Goal: Information Seeking & Learning: Learn about a topic

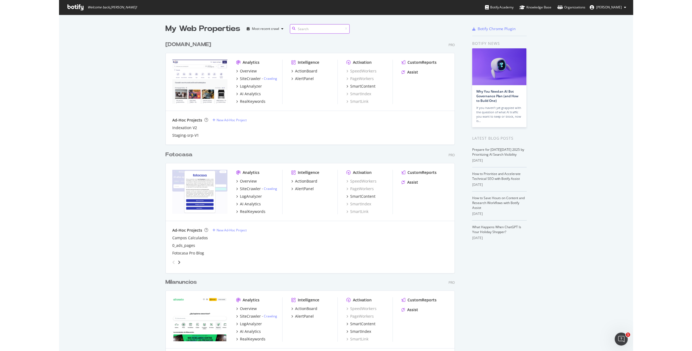
scroll to position [347, 684]
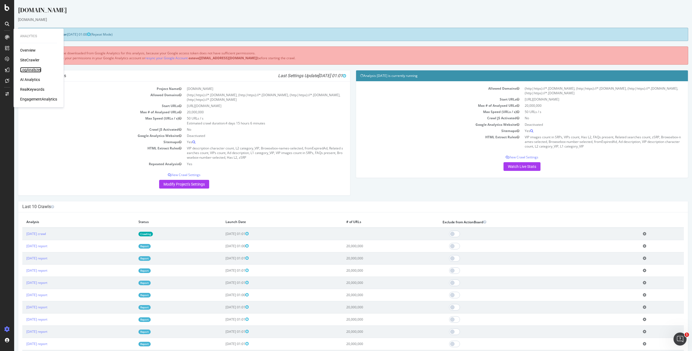
click at [33, 70] on div "LogAnalyzer" at bounding box center [30, 69] width 21 height 5
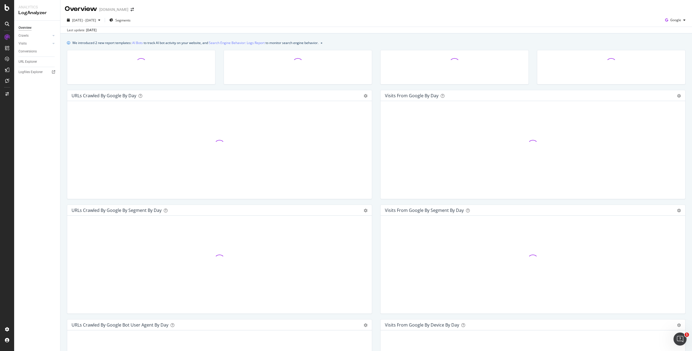
scroll to position [13, 0]
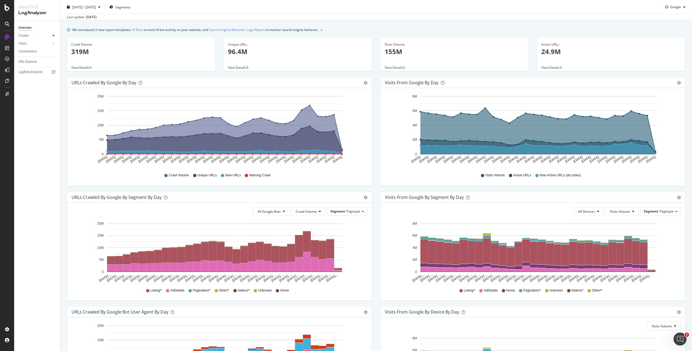
click at [53, 36] on icon at bounding box center [53, 35] width 2 height 3
click at [36, 64] on div "HTTP Codes" at bounding box center [30, 65] width 18 height 6
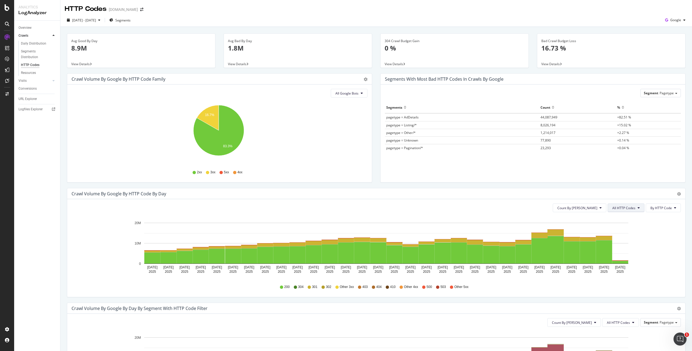
click at [613, 208] on span "All HTTP Codes" at bounding box center [623, 208] width 23 height 5
click at [619, 249] on span "3xx family" at bounding box center [622, 249] width 27 height 5
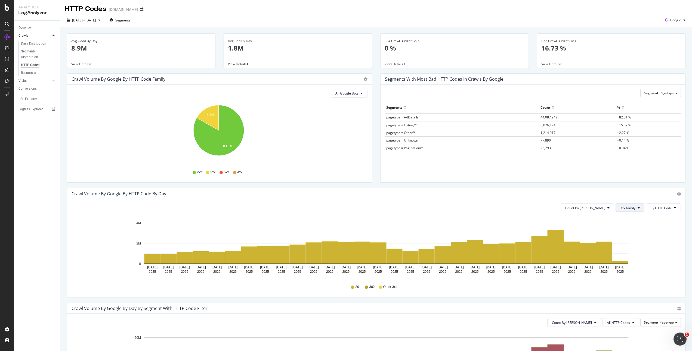
click at [623, 209] on span "3xx family" at bounding box center [627, 208] width 15 height 5
click at [634, 257] on span "4xx family" at bounding box center [629, 259] width 27 height 5
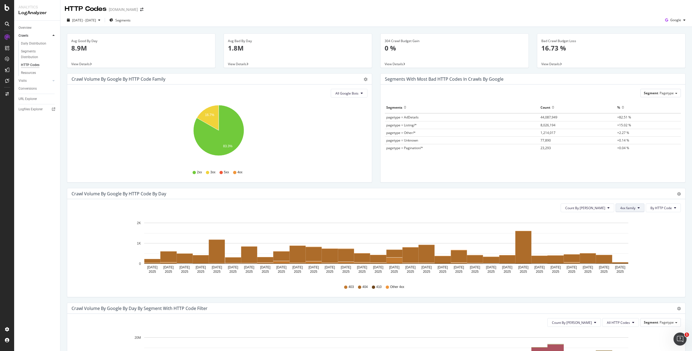
click at [628, 210] on span "4xx family" at bounding box center [627, 208] width 15 height 5
click at [629, 271] on span "5xx family" at bounding box center [629, 269] width 27 height 5
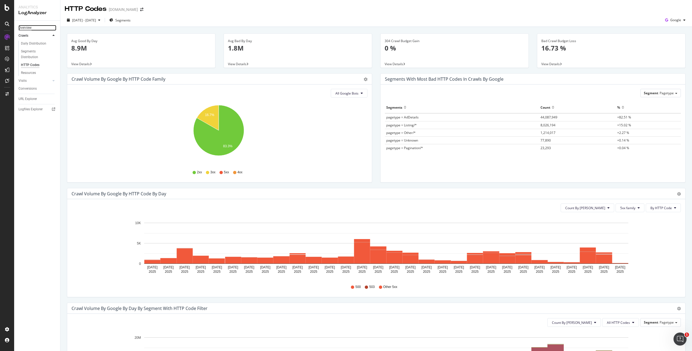
click at [28, 27] on div "Overview" at bounding box center [24, 28] width 13 height 6
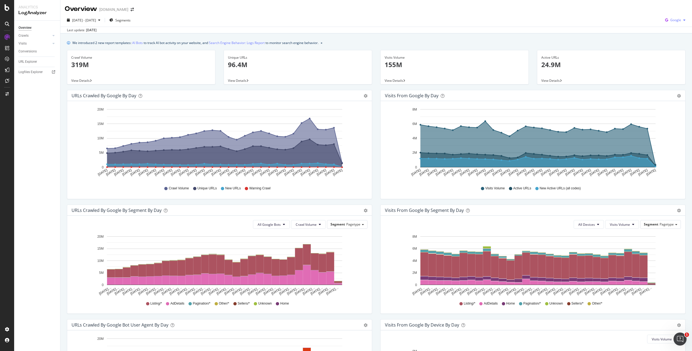
click at [670, 22] on span "Google" at bounding box center [675, 20] width 11 height 5
click at [678, 53] on span "OpenAI" at bounding box center [675, 51] width 20 height 5
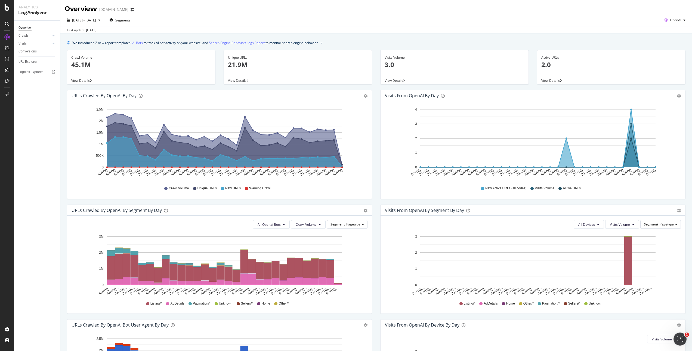
click at [300, 18] on div "[DATE] - [DATE] Segments OpenAI" at bounding box center [376, 21] width 632 height 11
